Goal: Task Accomplishment & Management: Use online tool/utility

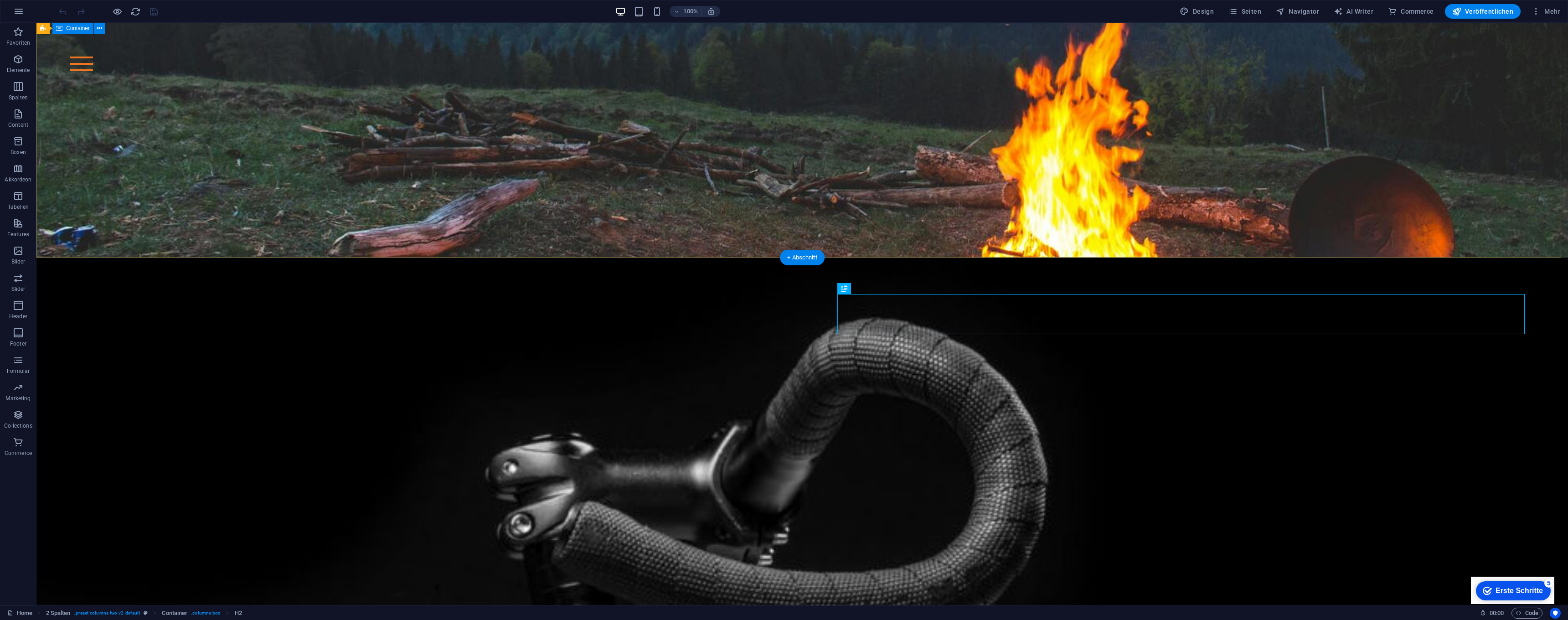
scroll to position [348, 0]
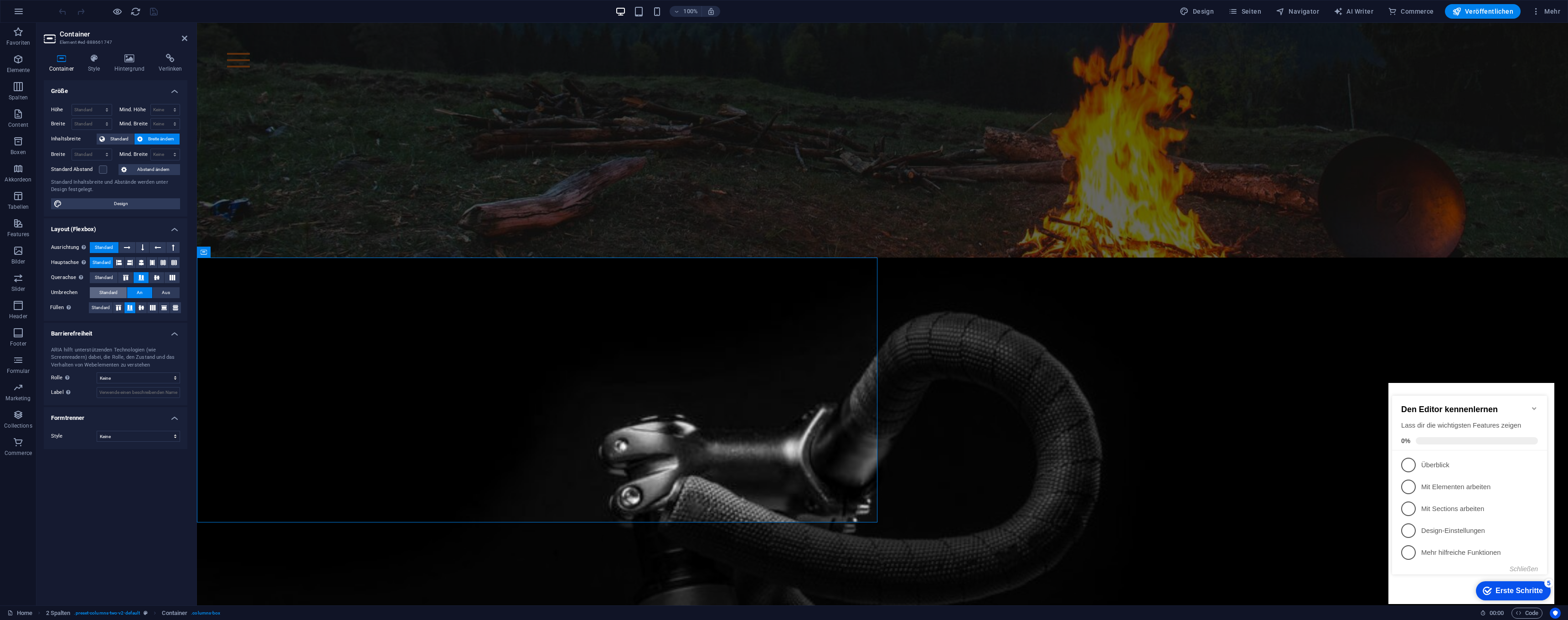
click at [106, 288] on span "Standard" at bounding box center [108, 293] width 18 height 11
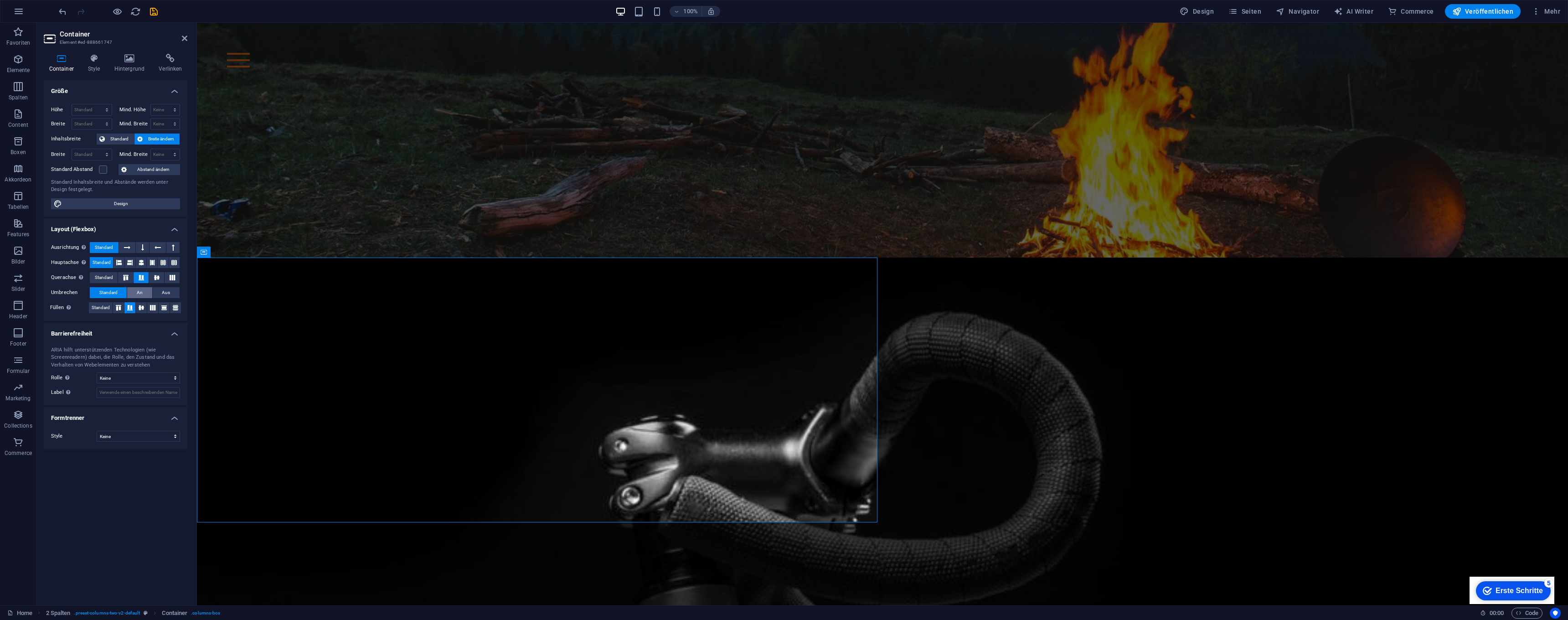
click at [136, 293] on button "An" at bounding box center [139, 293] width 25 height 11
click at [155, 289] on button "Aus" at bounding box center [166, 293] width 27 height 11
click at [134, 288] on button "An" at bounding box center [139, 293] width 25 height 11
click at [99, 64] on h4 "Style" at bounding box center [95, 64] width 27 height 19
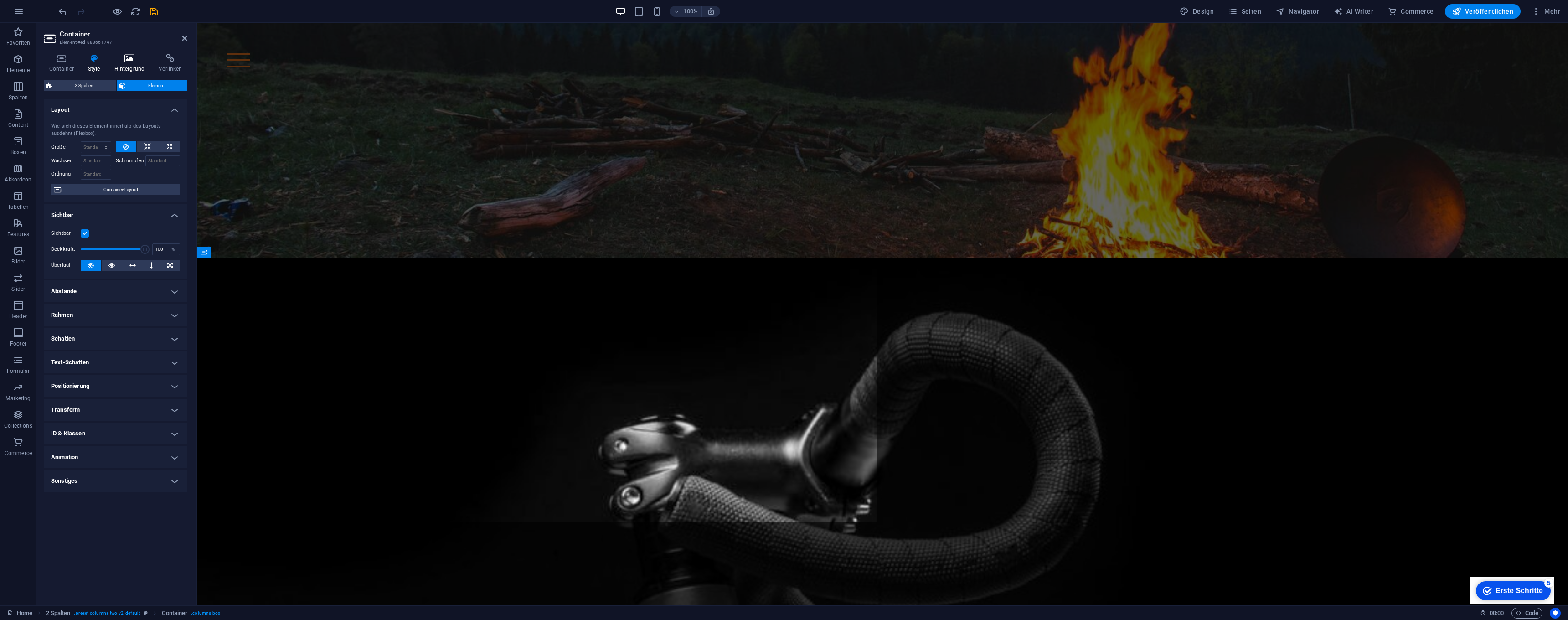
click at [135, 64] on h4 "Hintergrund" at bounding box center [131, 64] width 45 height 19
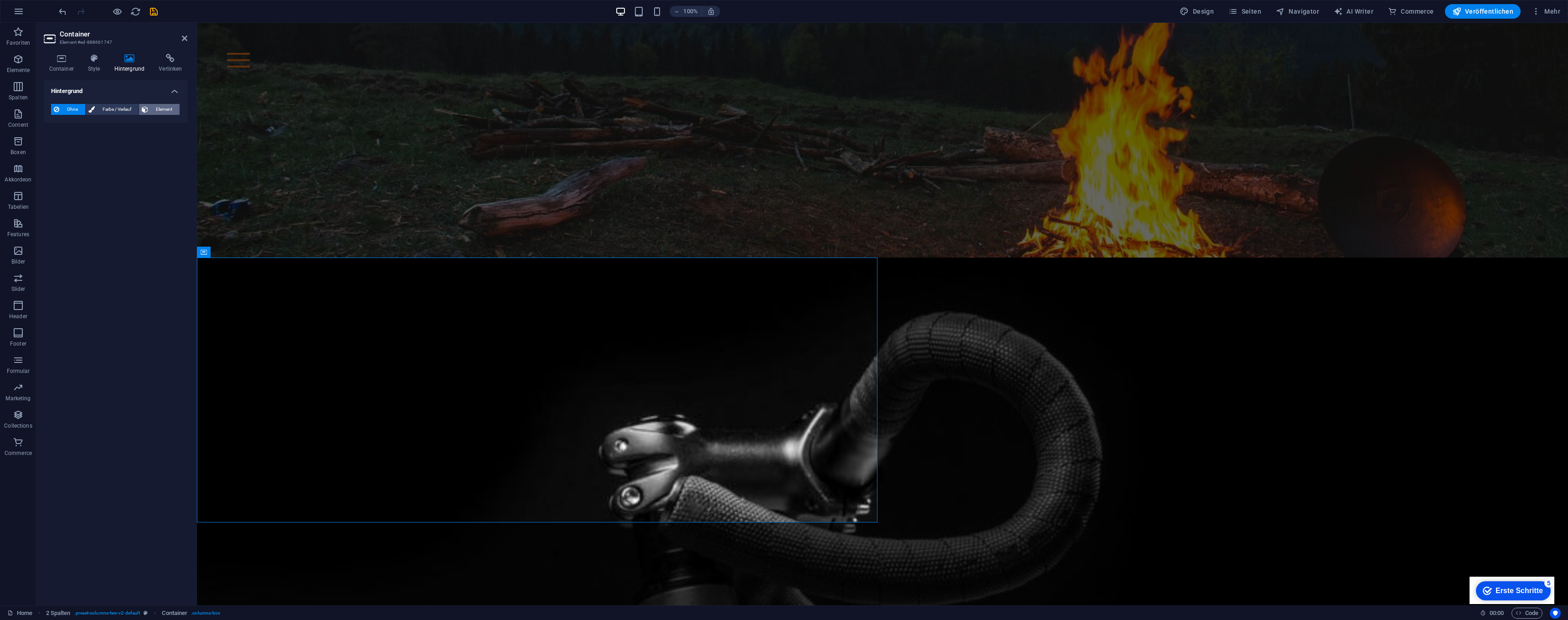
click at [164, 112] on span "Element" at bounding box center [164, 109] width 26 height 11
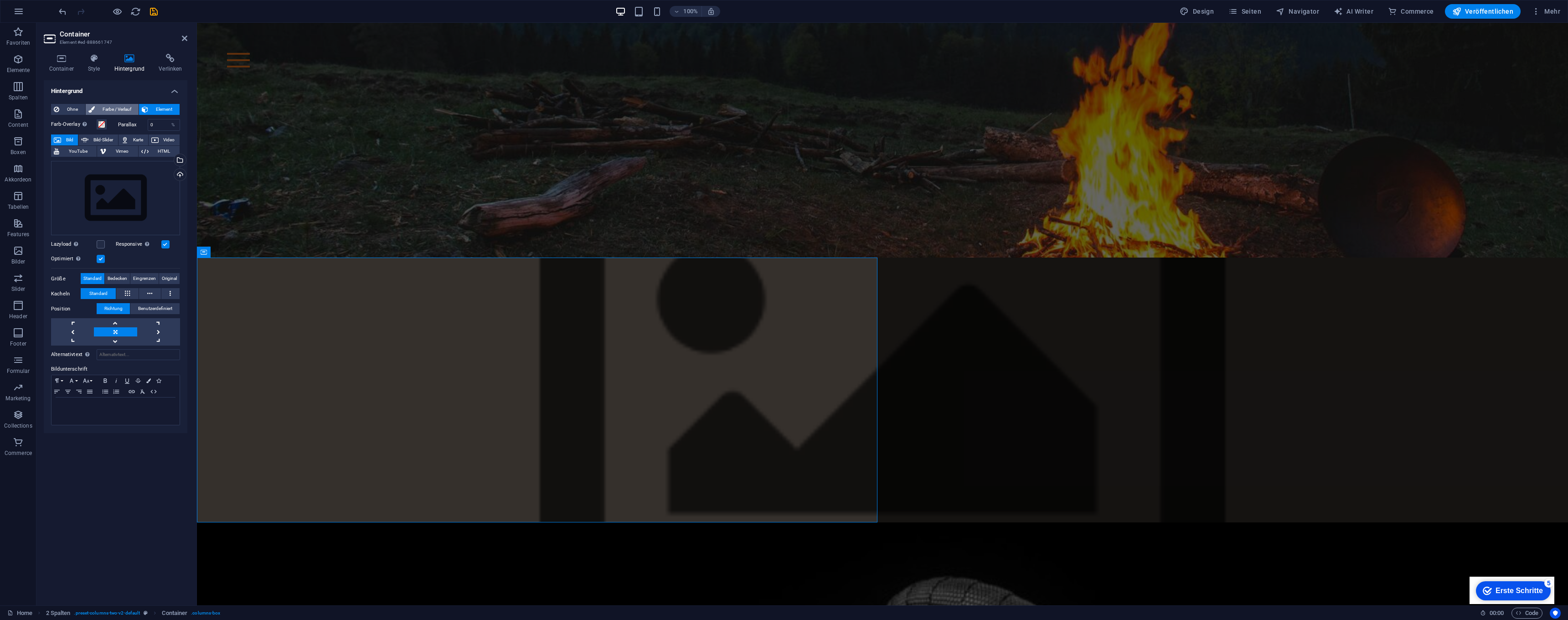
click at [125, 106] on span "Farbe / Verlauf" at bounding box center [117, 109] width 39 height 11
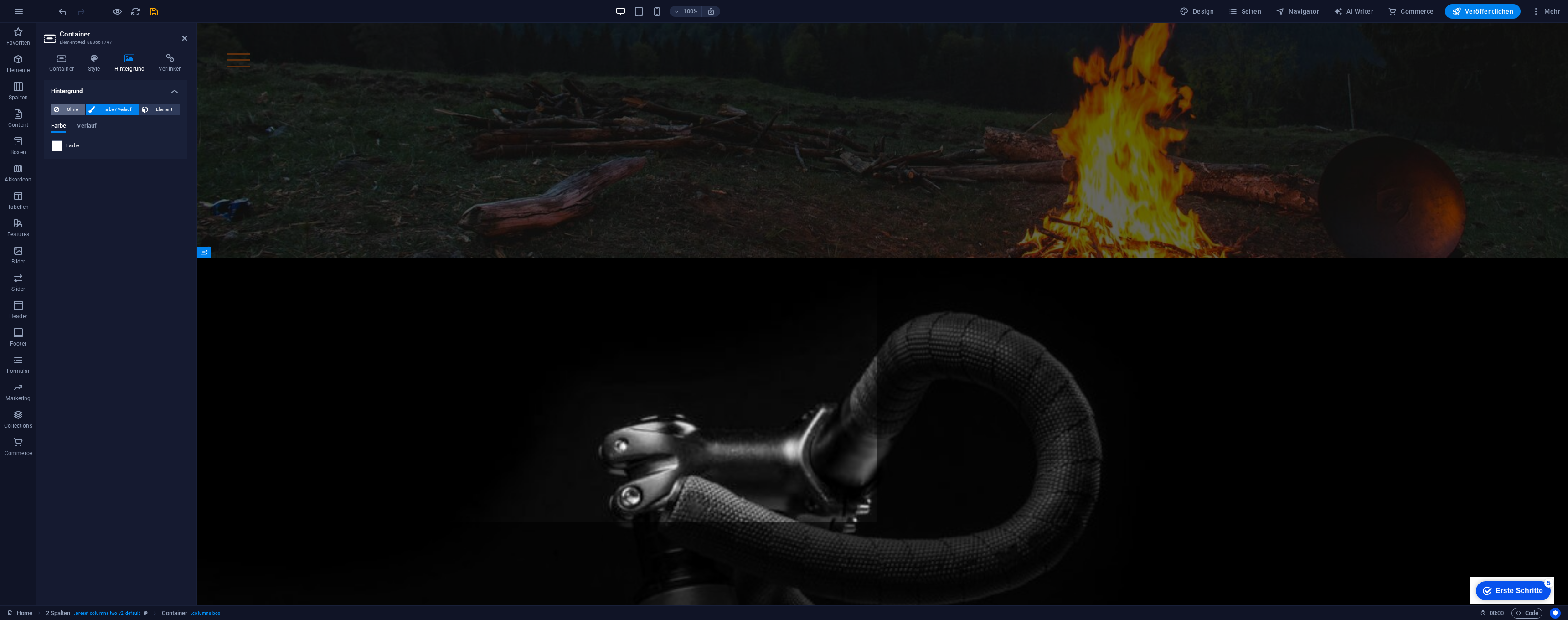
click at [58, 106] on icon at bounding box center [57, 109] width 5 height 11
click at [58, 70] on h4 "Container" at bounding box center [63, 64] width 39 height 19
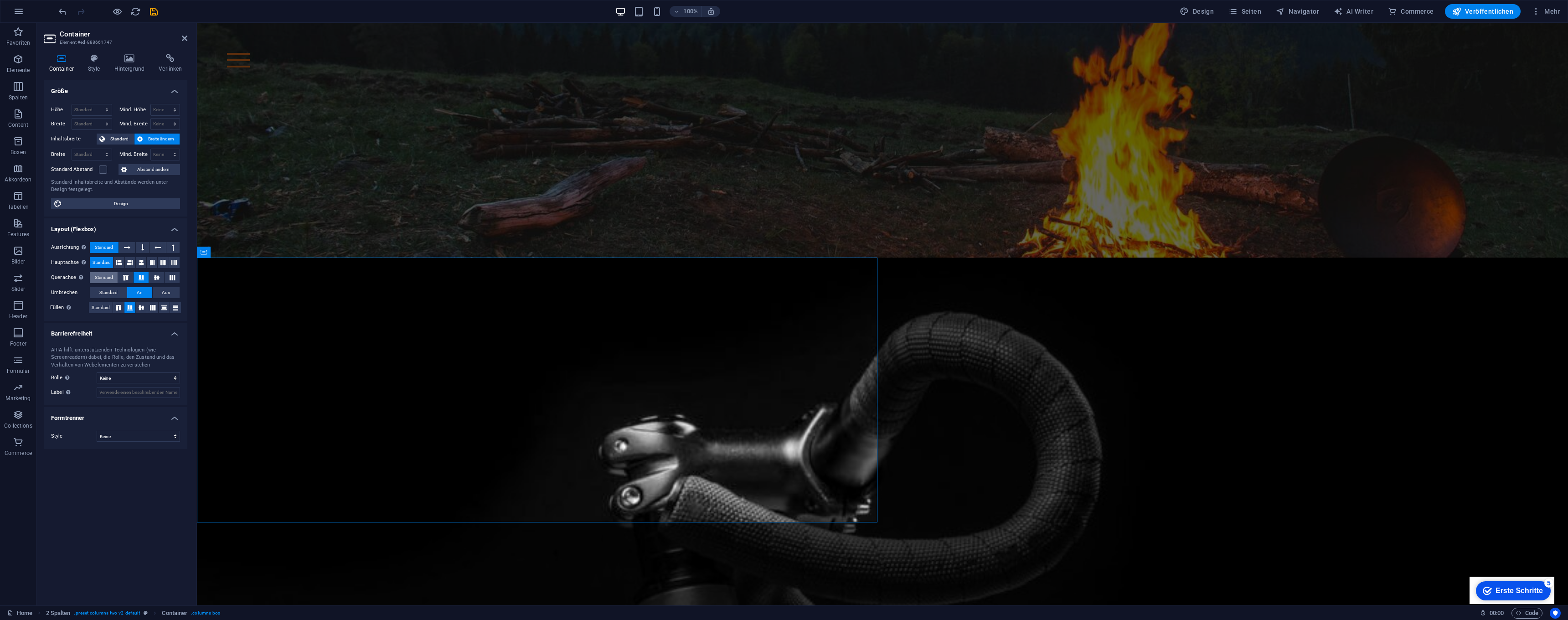
click at [100, 277] on span "Standard" at bounding box center [103, 277] width 18 height 11
click at [111, 550] on div "Größe Höhe Standard px rem % vh vw Mind. Höhe Keine px rem % vh vw Breite Stand…" at bounding box center [115, 338] width 143 height 518
click at [126, 9] on div at bounding box center [107, 11] width 102 height 15
click at [120, 8] on icon "button" at bounding box center [118, 11] width 10 height 10
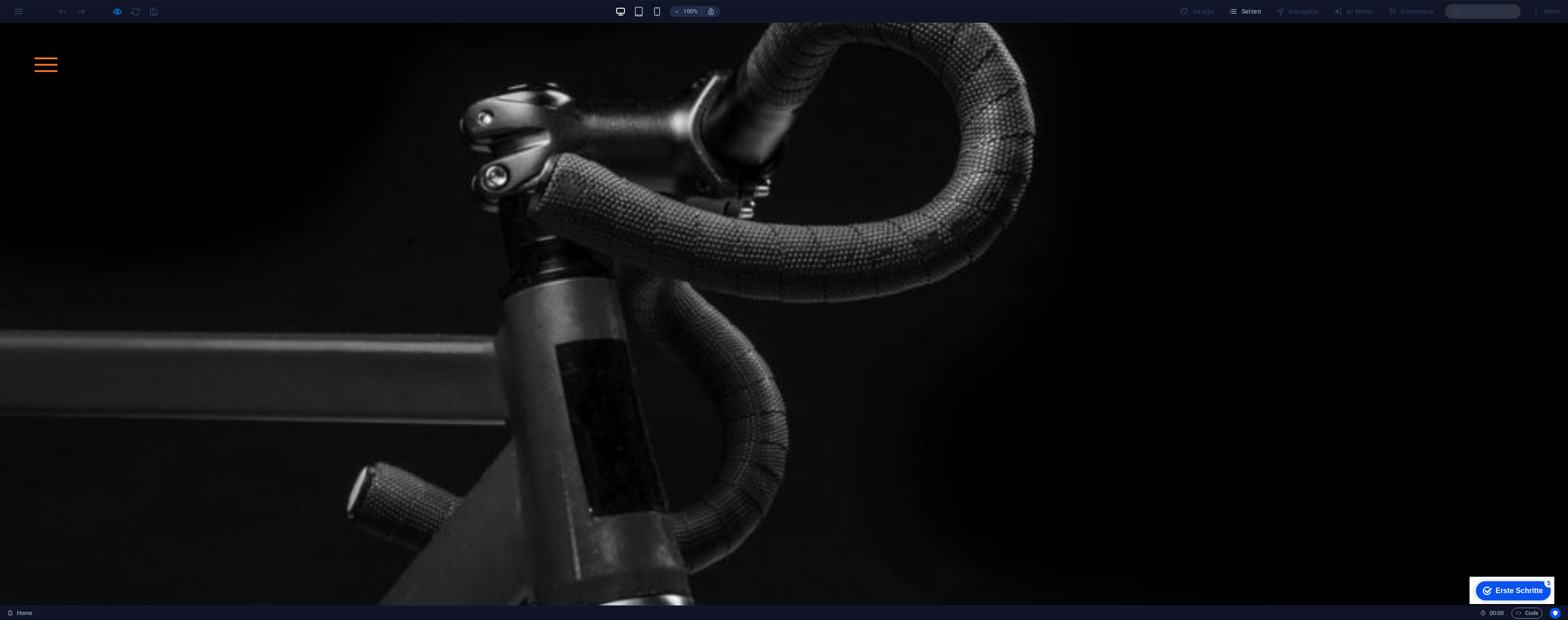
scroll to position [0, 0]
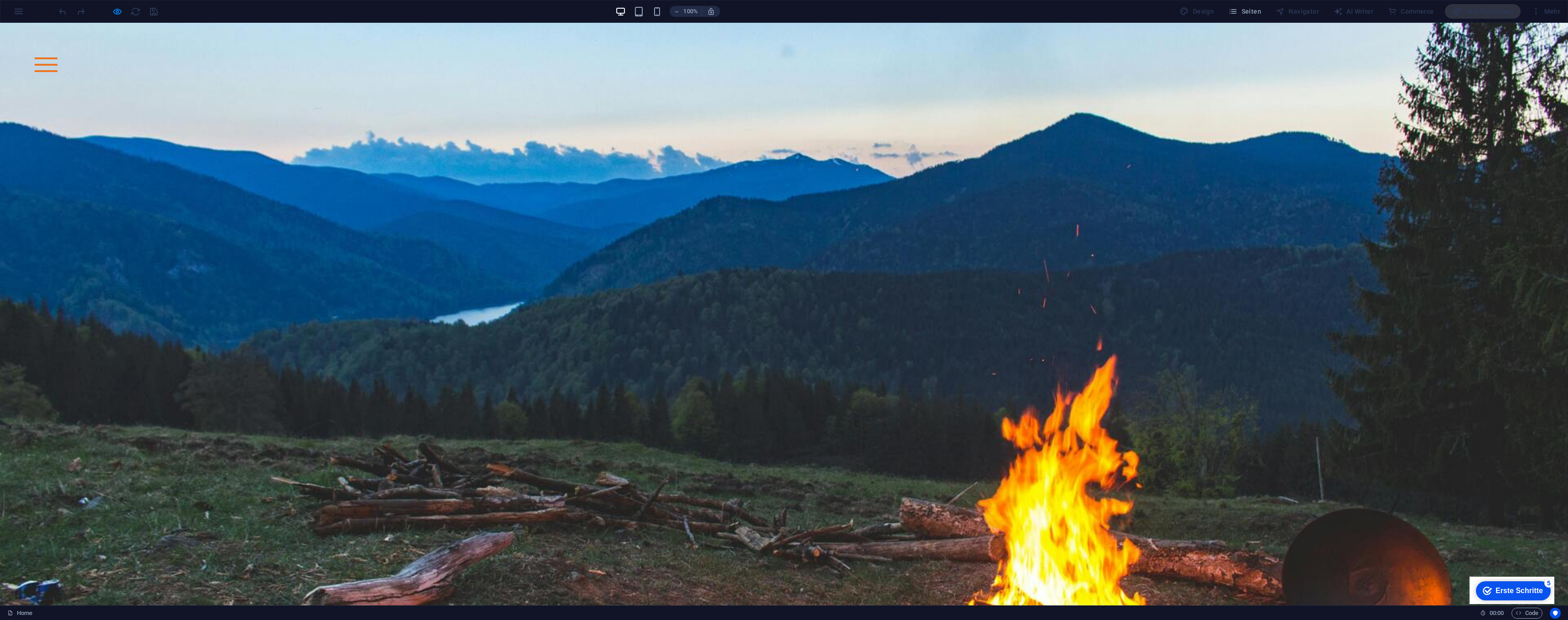
click at [124, 13] on div at bounding box center [107, 11] width 102 height 15
click at [122, 14] on icon "button" at bounding box center [118, 11] width 10 height 10
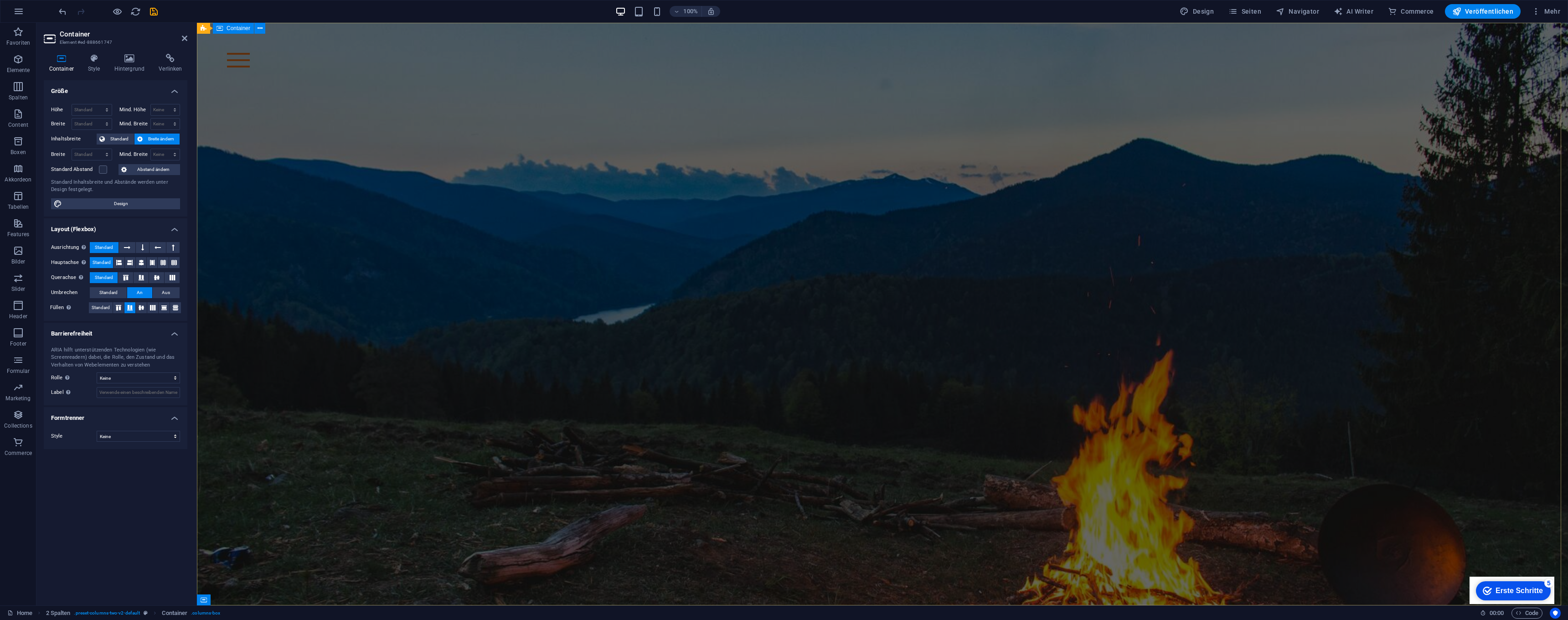
click at [1407, 314] on div at bounding box center [882, 168] width 1371 height 291
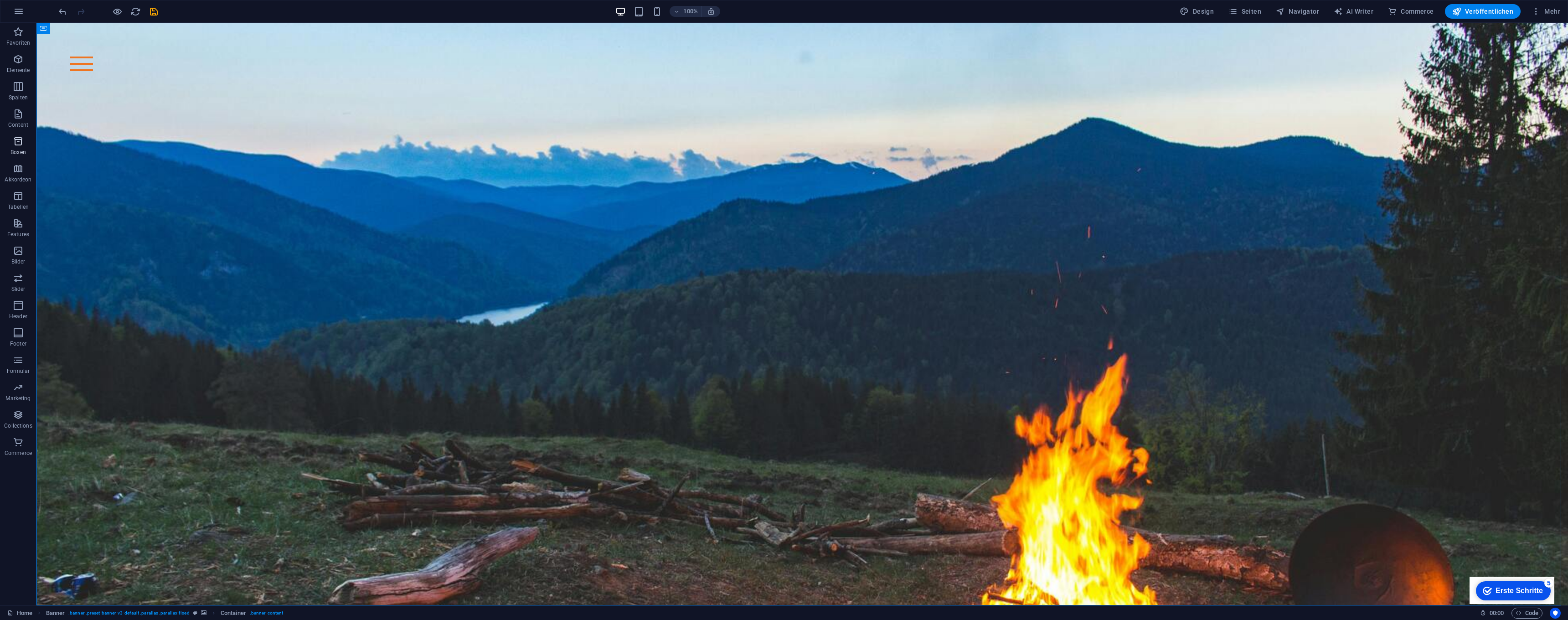
click at [23, 143] on icon "button" at bounding box center [18, 141] width 11 height 11
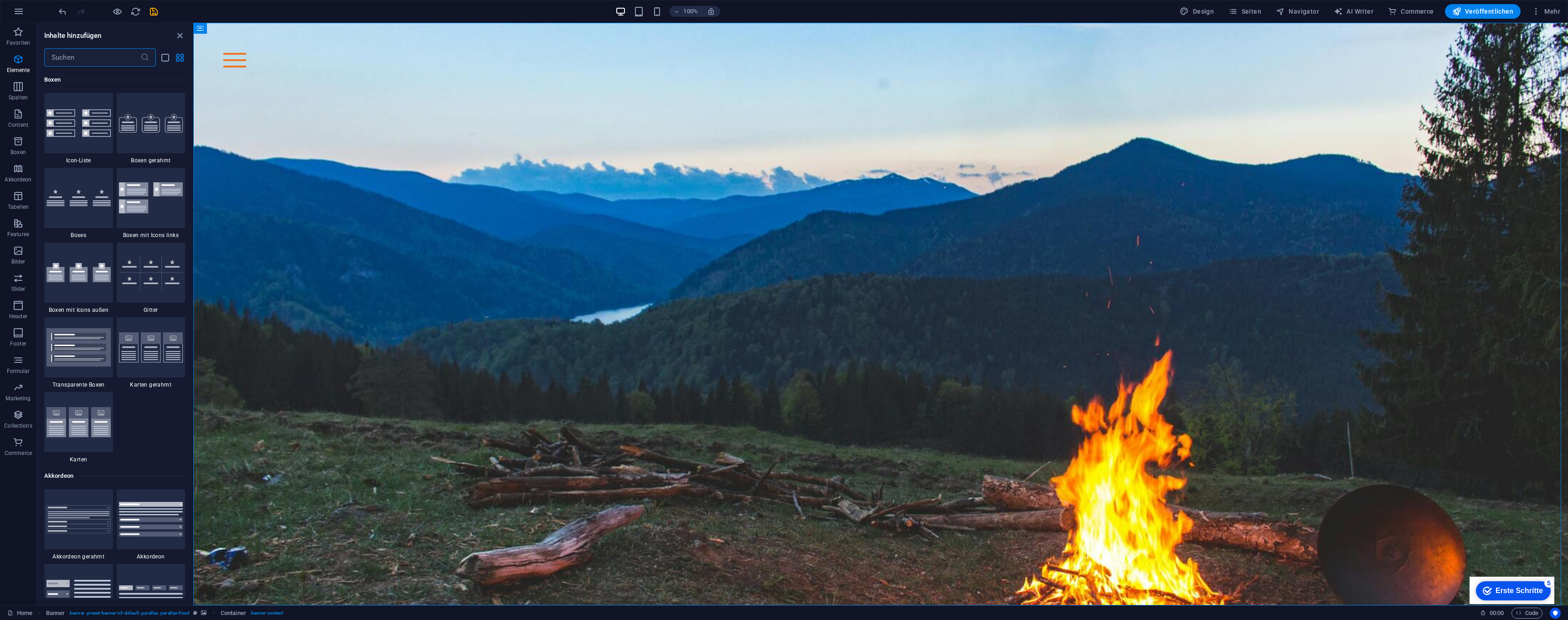
scroll to position [2516, 0]
click at [21, 31] on icon "button" at bounding box center [18, 32] width 11 height 11
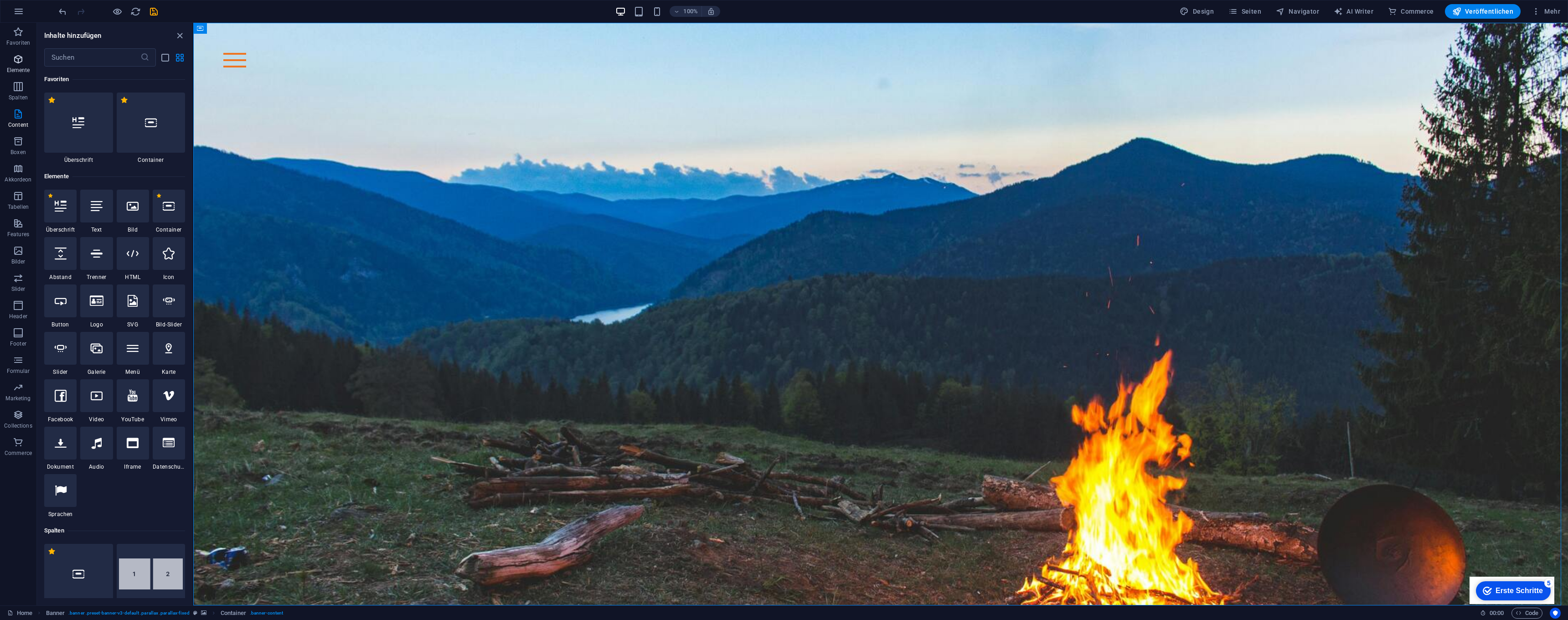
scroll to position [0, 0]
click at [14, 59] on icon "button" at bounding box center [18, 59] width 11 height 11
